Goal: Information Seeking & Learning: Find specific page/section

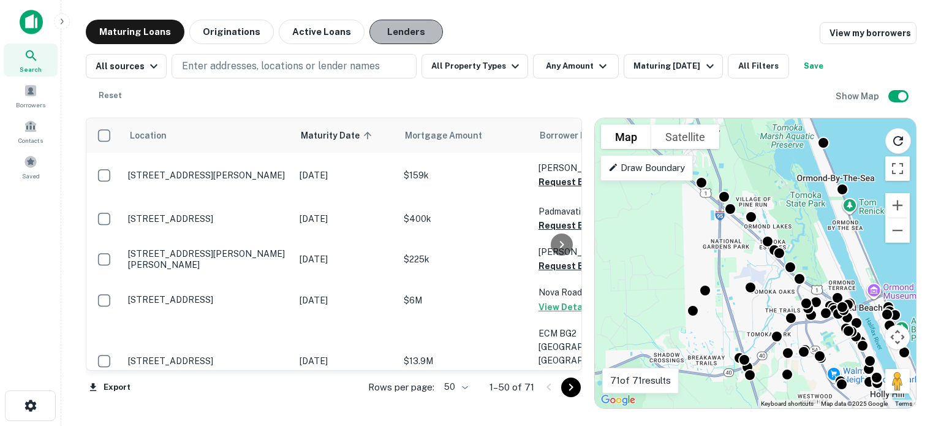
drag, startPoint x: 402, startPoint y: 26, endPoint x: 404, endPoint y: 34, distance: 8.3
click at [402, 26] on button "Lenders" at bounding box center [406, 32] width 74 height 25
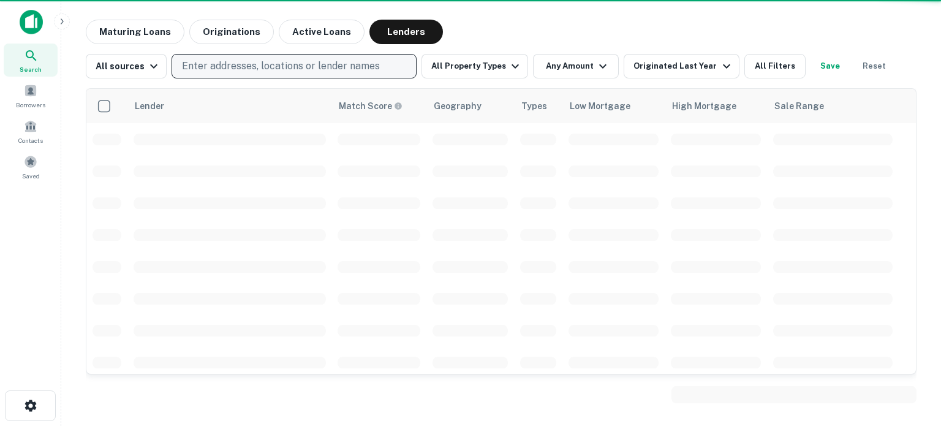
click at [274, 63] on p "Enter addresses, locations or lender names" at bounding box center [281, 66] width 198 height 15
click at [270, 66] on p "Enter addresses, locations or lender names" at bounding box center [281, 66] width 198 height 15
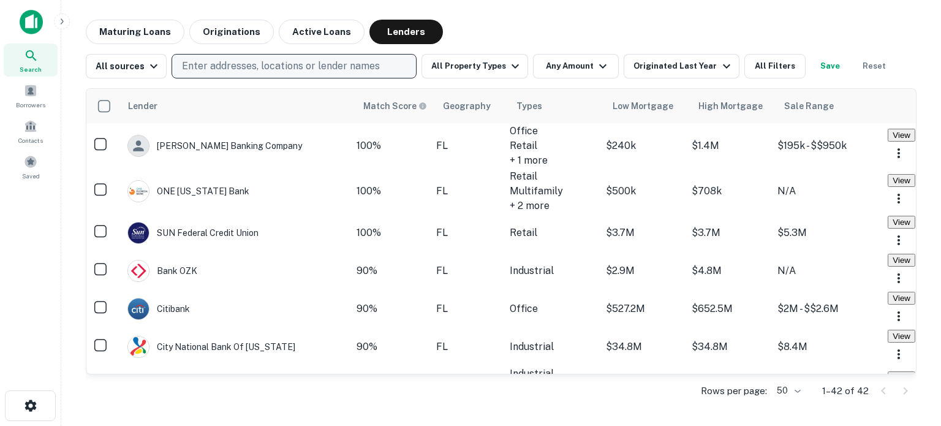
click at [230, 68] on p "Enter addresses, locations or lender names" at bounding box center [281, 66] width 198 height 15
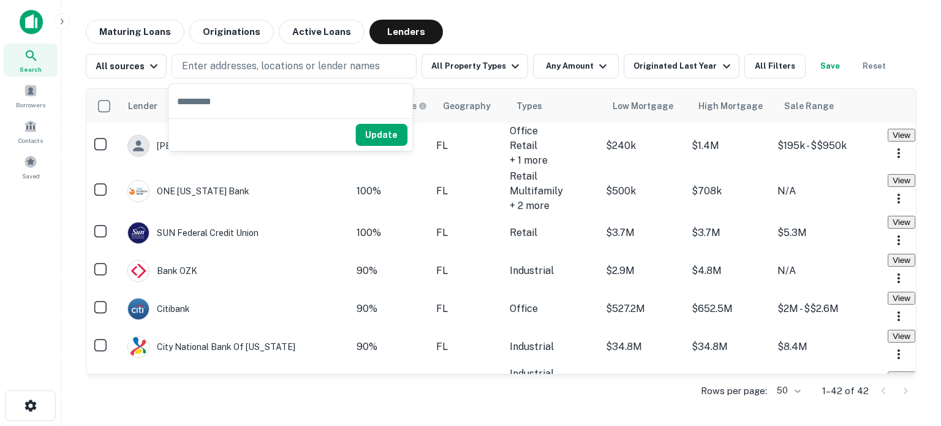
click at [214, 106] on input "text" at bounding box center [290, 101] width 244 height 34
click at [513, 55] on button "All Property Types" at bounding box center [474, 66] width 107 height 25
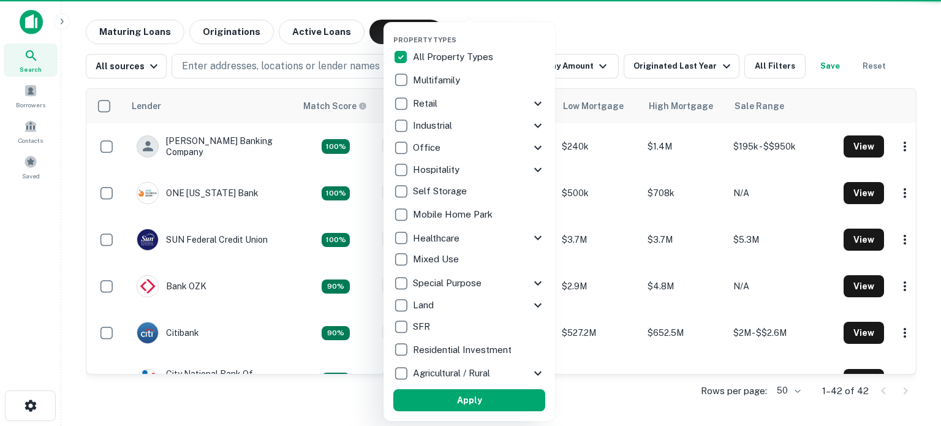
click at [307, 59] on div at bounding box center [470, 213] width 941 height 426
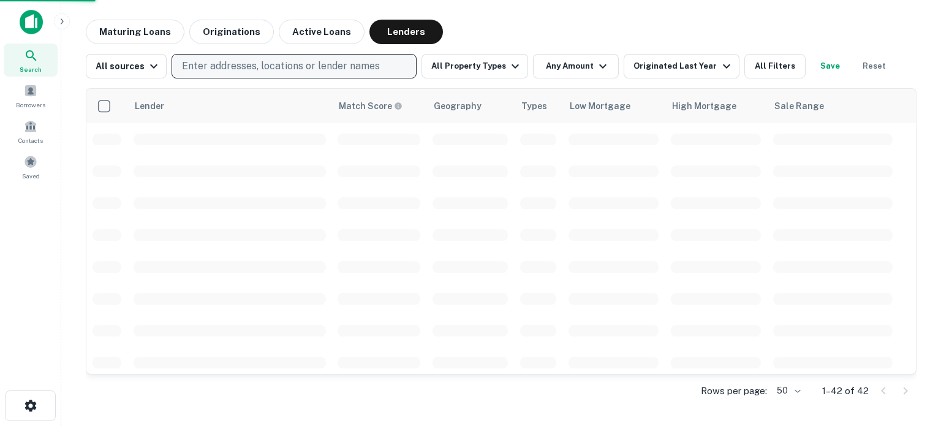
click at [246, 68] on p "Enter addresses, locations or lender names" at bounding box center [281, 66] width 198 height 15
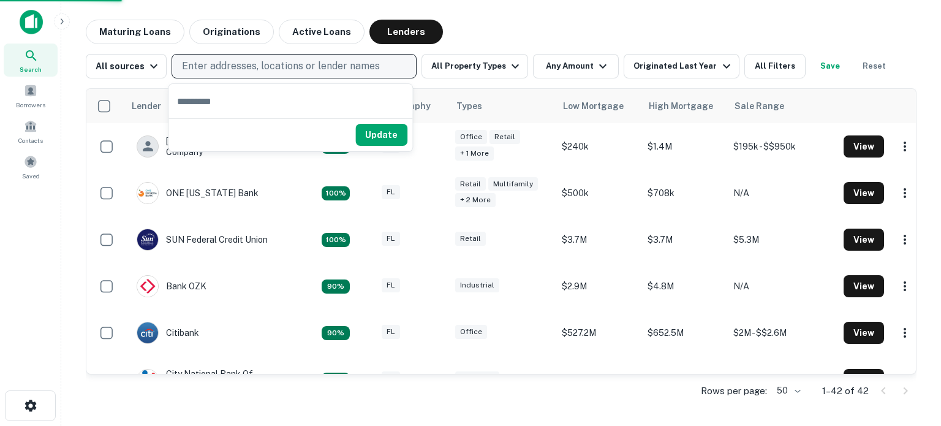
click at [244, 65] on p "Enter addresses, locations or lender names" at bounding box center [281, 66] width 198 height 15
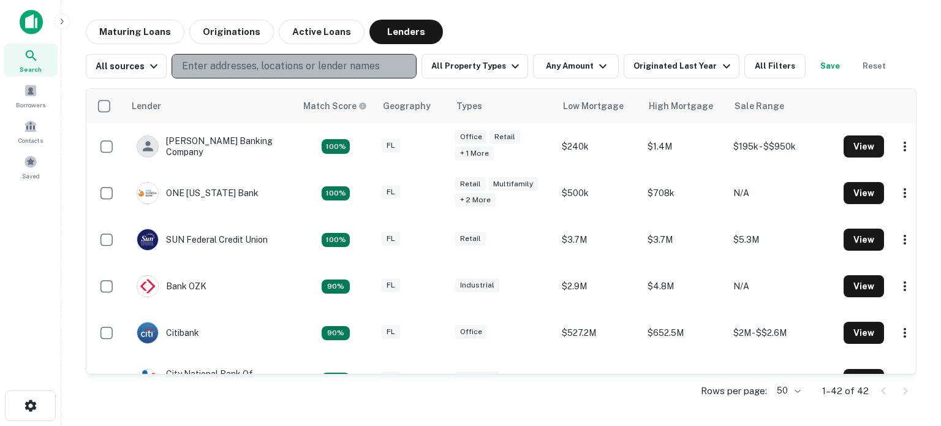
click at [243, 65] on p "Enter addresses, locations or lender names" at bounding box center [281, 66] width 198 height 15
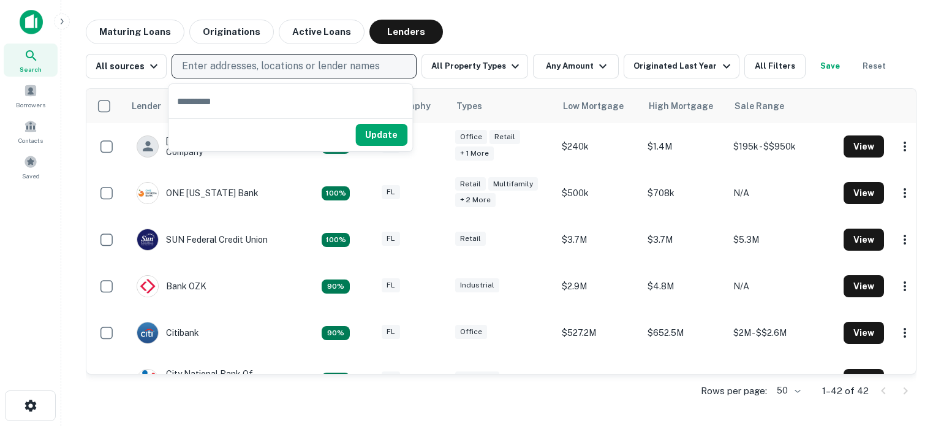
type input "*"
click at [247, 61] on p "Enter addresses, locations or lender names" at bounding box center [281, 66] width 198 height 15
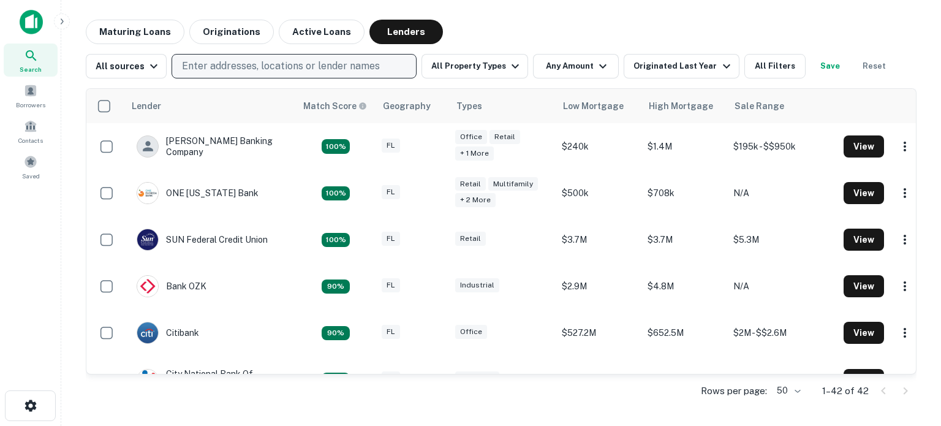
click at [247, 61] on p "Enter addresses, locations or lender names" at bounding box center [281, 66] width 198 height 15
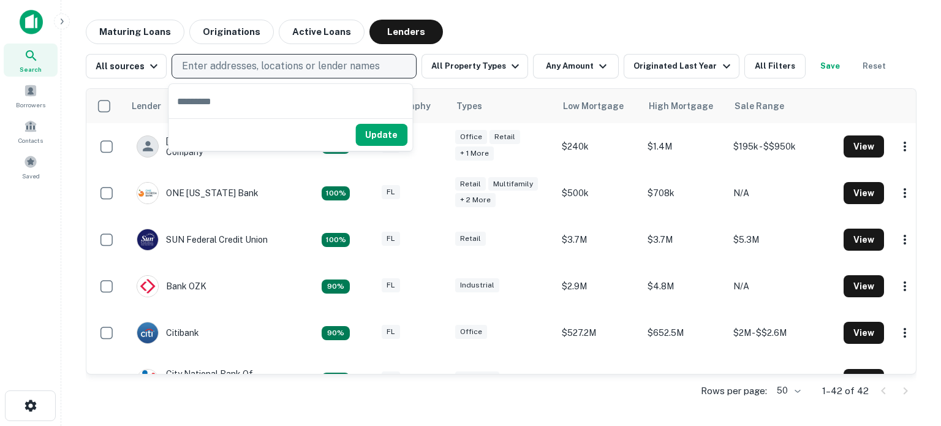
type input "*"
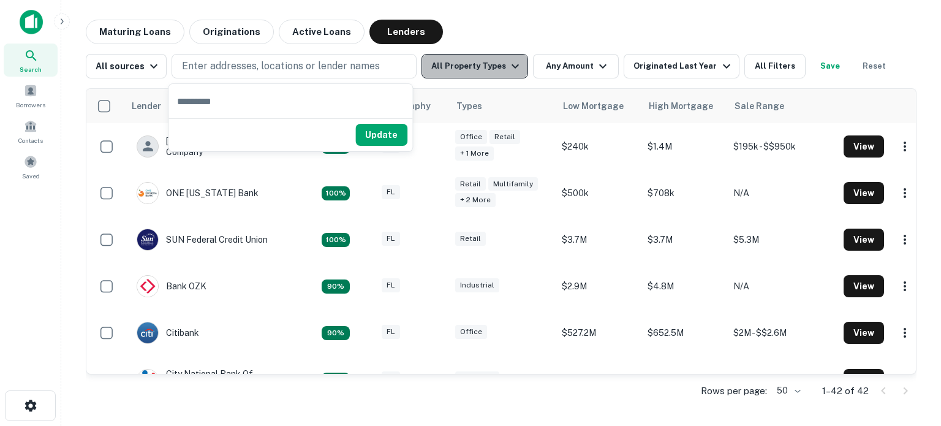
click at [506, 56] on button "All Property Types" at bounding box center [474, 66] width 107 height 25
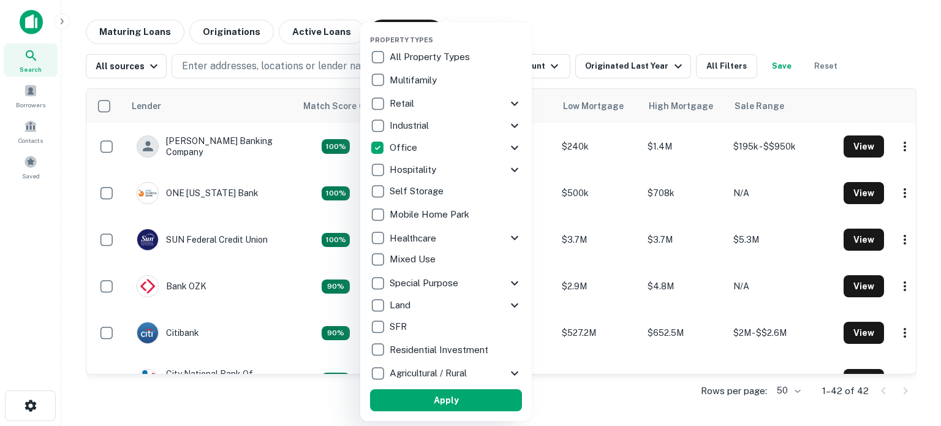
click at [212, 66] on div at bounding box center [470, 213] width 941 height 426
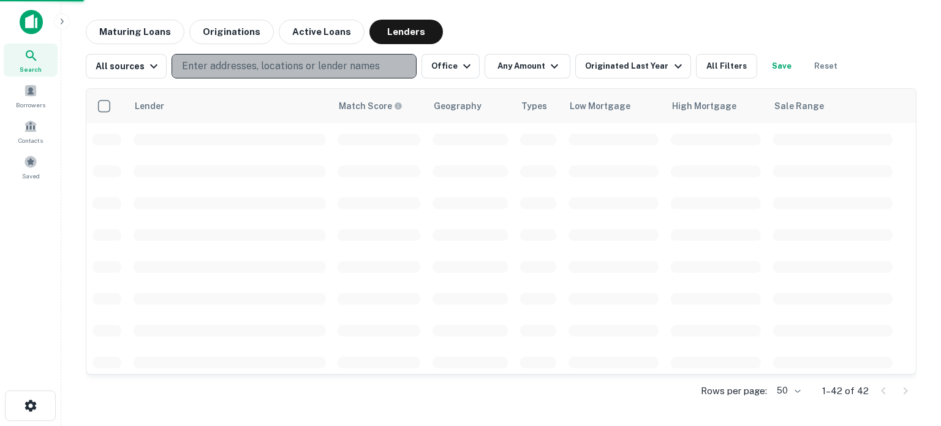
click at [274, 65] on p "Enter addresses, locations or lender names" at bounding box center [281, 66] width 198 height 15
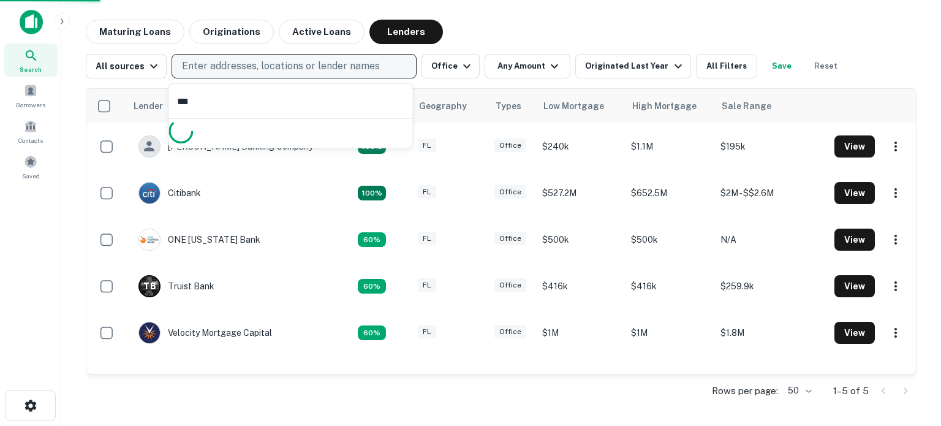
type input "****"
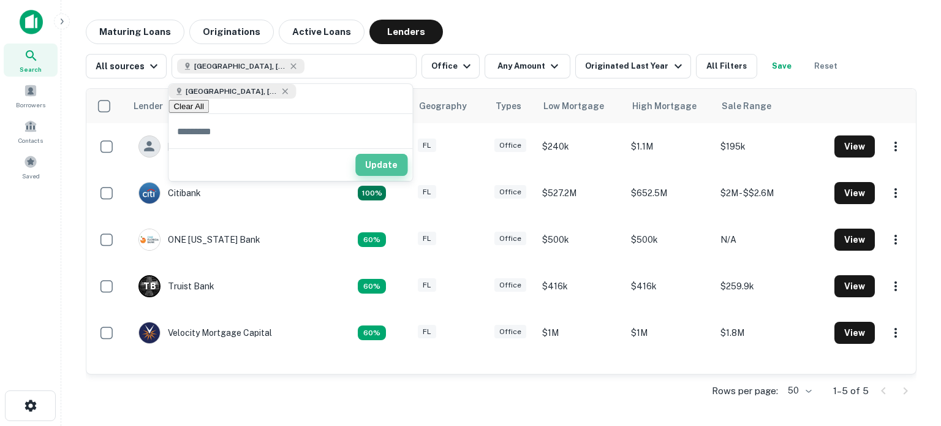
click at [388, 158] on button "Update" at bounding box center [381, 165] width 52 height 22
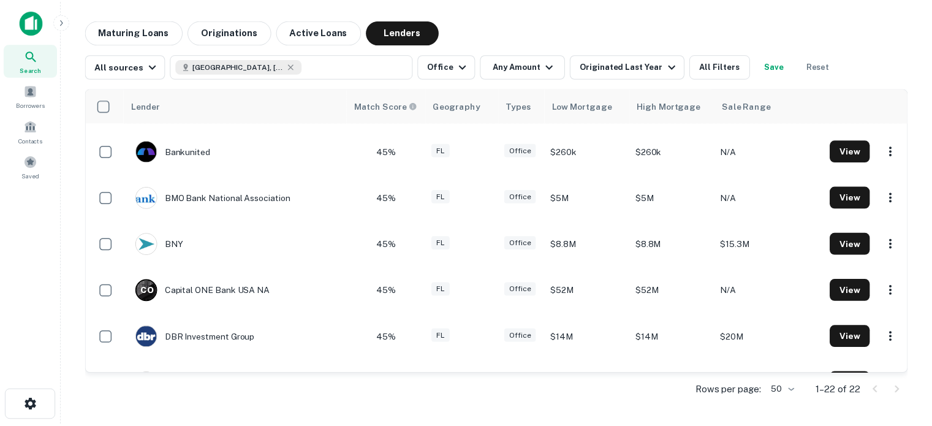
scroll to position [429, 0]
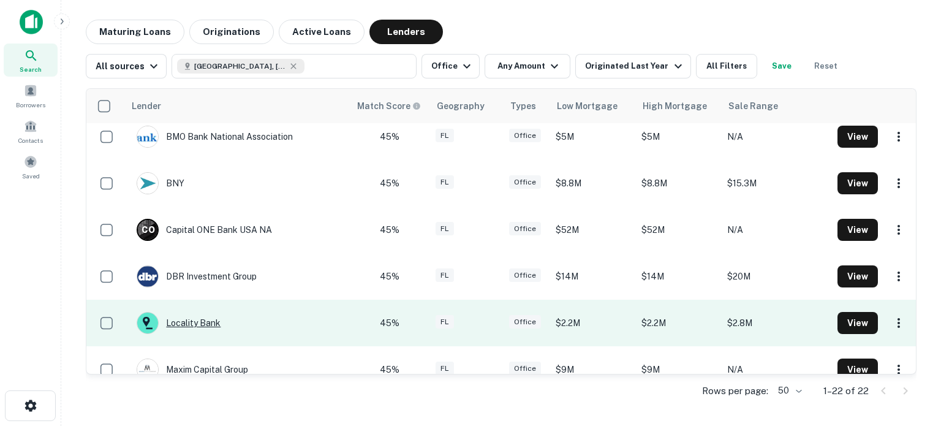
click at [183, 320] on div "Locality Bank" at bounding box center [179, 323] width 84 height 22
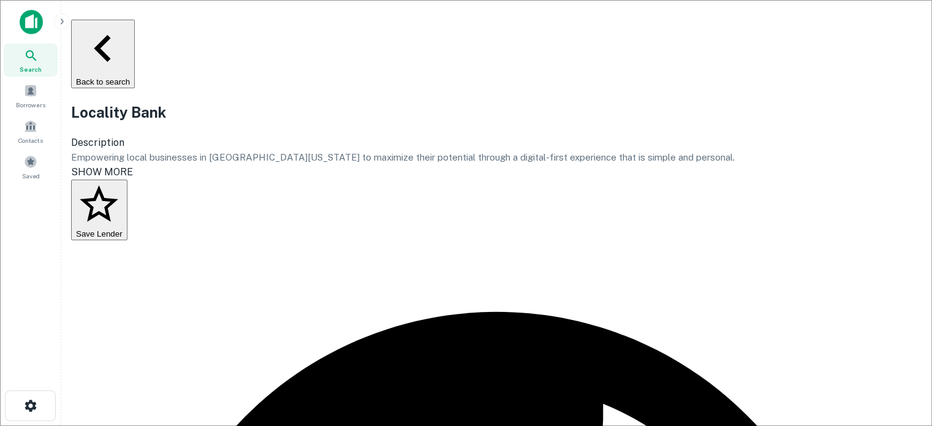
click at [135, 30] on button "Back to search" at bounding box center [103, 54] width 64 height 69
